Goal: Task Accomplishment & Management: Complete application form

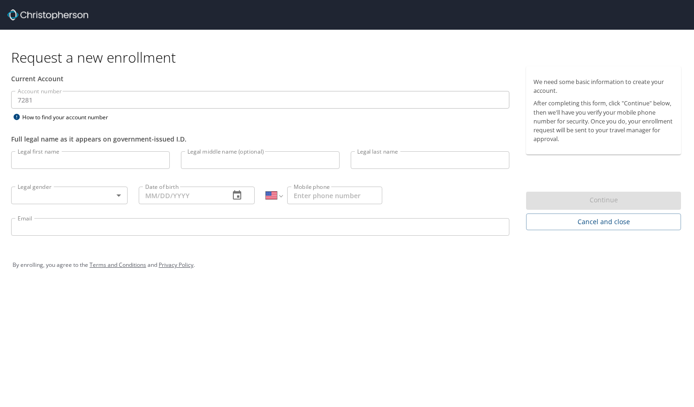
select select "US"
click at [96, 165] on input "Legal first name" at bounding box center [90, 160] width 159 height 18
type input "[PERSON_NAME]"
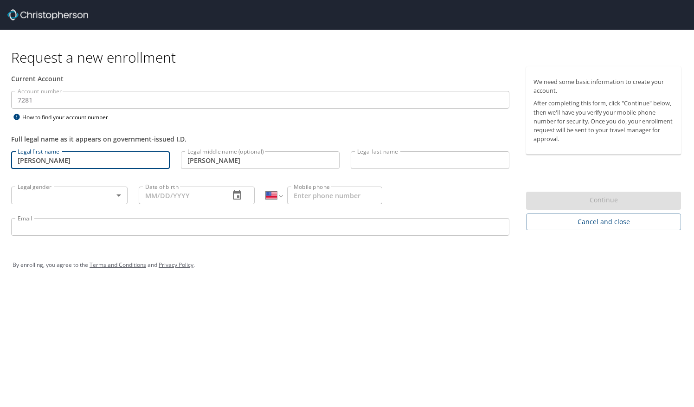
type input "[PERSON_NAME]"
type input "[DATE]"
type input "[PHONE_NUMBER]"
type input "[EMAIL_ADDRESS][DOMAIN_NAME]"
click at [89, 198] on body "Request a new enrollment Current Account Account number 7281 Account number How…" at bounding box center [347, 203] width 694 height 407
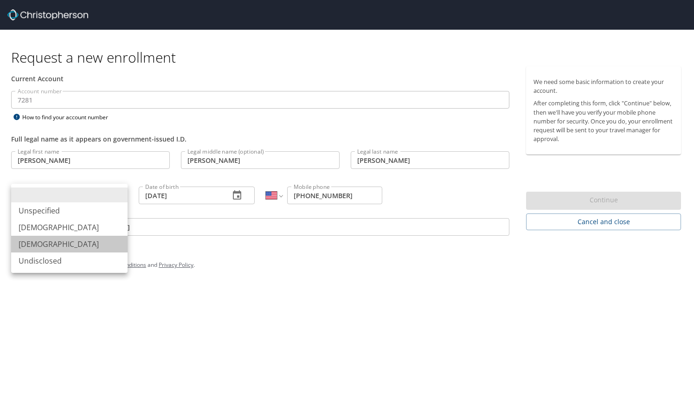
click at [71, 246] on li "[DEMOGRAPHIC_DATA]" at bounding box center [69, 243] width 116 height 17
type input "[DEMOGRAPHIC_DATA]"
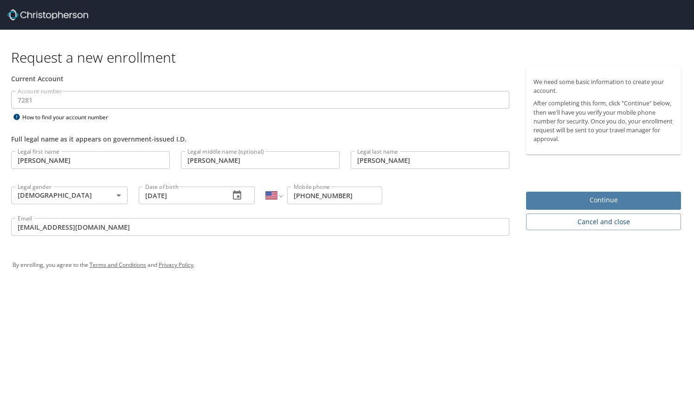
click at [595, 199] on span "Continue" at bounding box center [603, 200] width 140 height 12
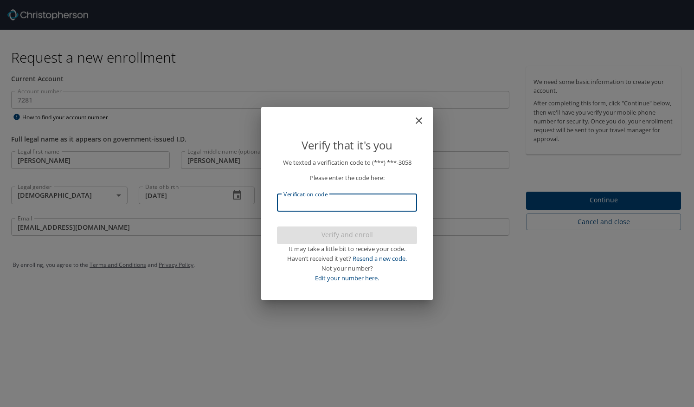
click at [370, 204] on input "Verification code" at bounding box center [347, 203] width 140 height 18
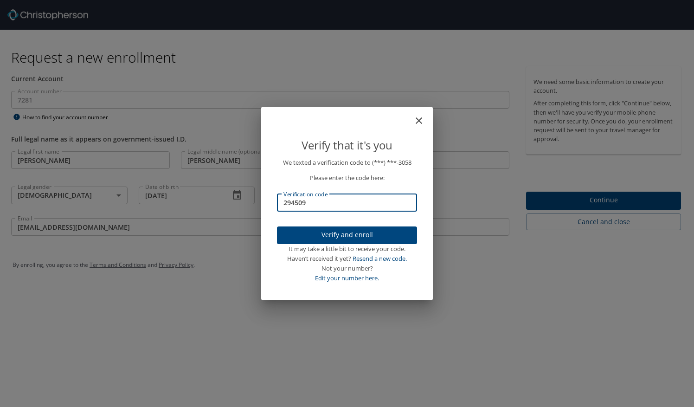
type input "294509"
click at [366, 233] on span "Verify and enroll" at bounding box center [346, 235] width 125 height 12
